Goal: Information Seeking & Learning: Learn about a topic

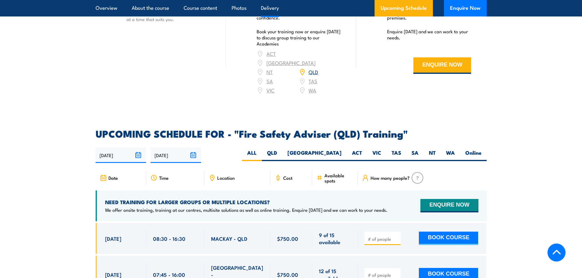
scroll to position [886, 0]
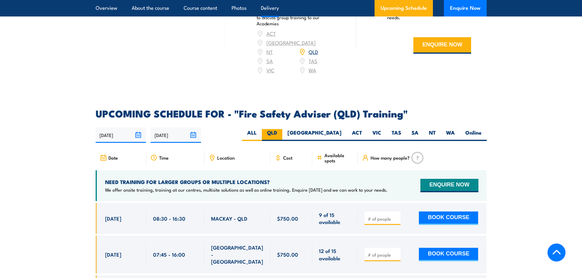
click at [282, 138] on label "QLD" at bounding box center [272, 135] width 20 height 12
click at [281, 133] on input "QLD" at bounding box center [279, 131] width 4 height 4
radio input "true"
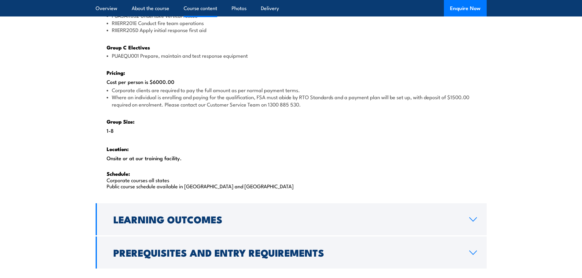
scroll to position [978, 0]
